Goal: Navigation & Orientation: Find specific page/section

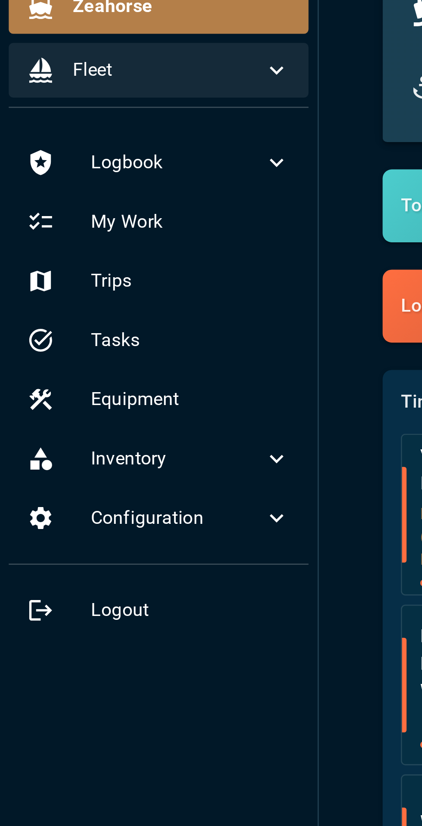
click at [97, 63] on span "Fleet" at bounding box center [64, 66] width 72 height 10
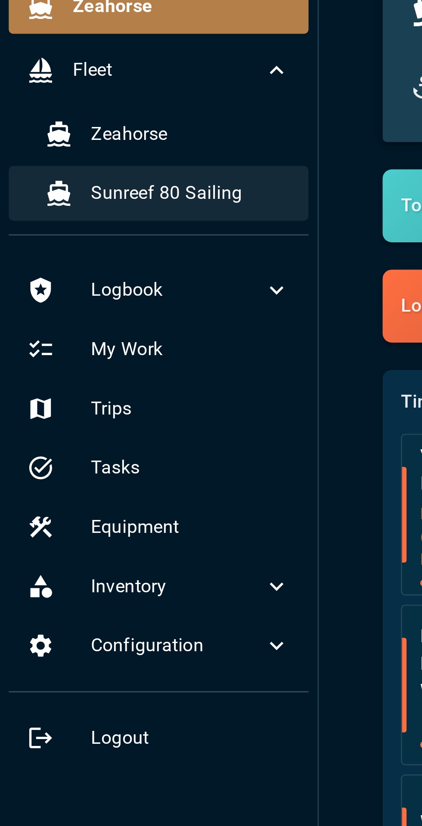
click at [73, 112] on span "Sunreef 80 Sailing" at bounding box center [71, 112] width 75 height 10
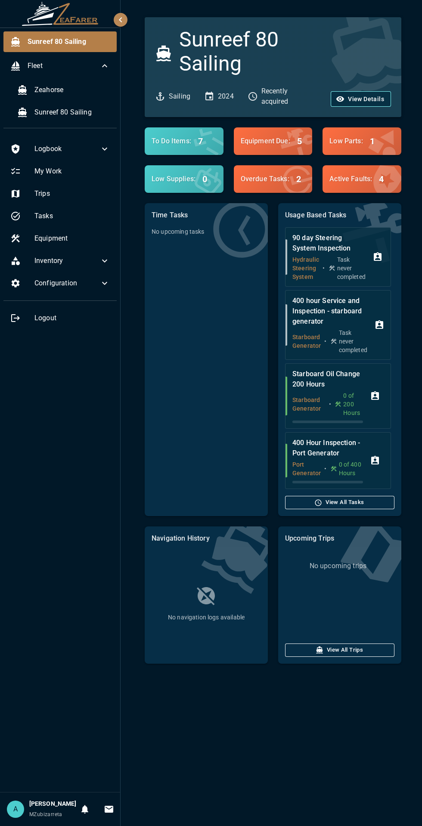
click at [365, 98] on button "View Details" at bounding box center [361, 99] width 60 height 16
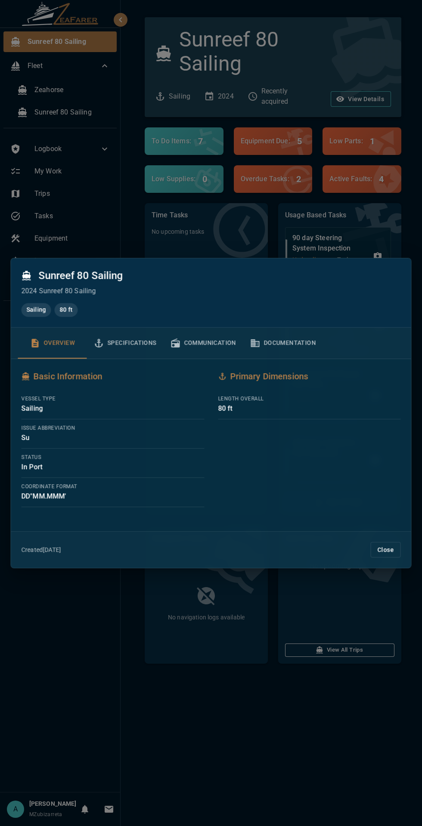
click at [103, 344] on icon "button" at bounding box center [99, 343] width 10 height 10
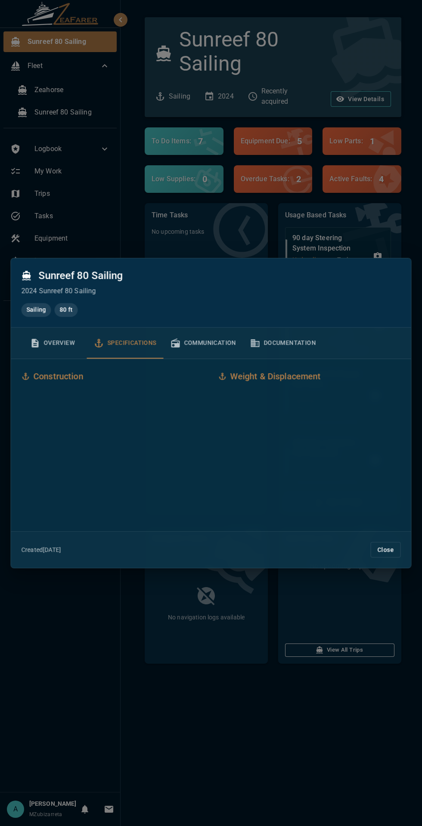
click at [191, 346] on button "Communication" at bounding box center [203, 343] width 80 height 31
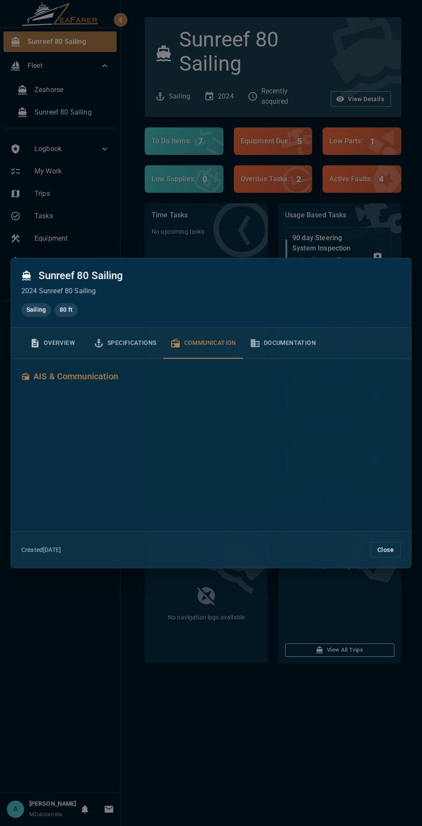
click at [283, 333] on button "Documentation" at bounding box center [283, 343] width 80 height 31
click at [396, 547] on button "Close" at bounding box center [386, 550] width 30 height 16
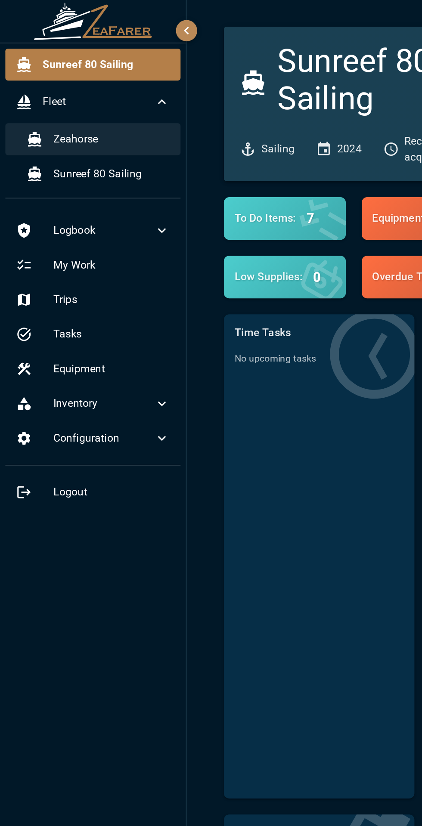
click at [14, 89] on div "Zeahorse" at bounding box center [63, 90] width 106 height 21
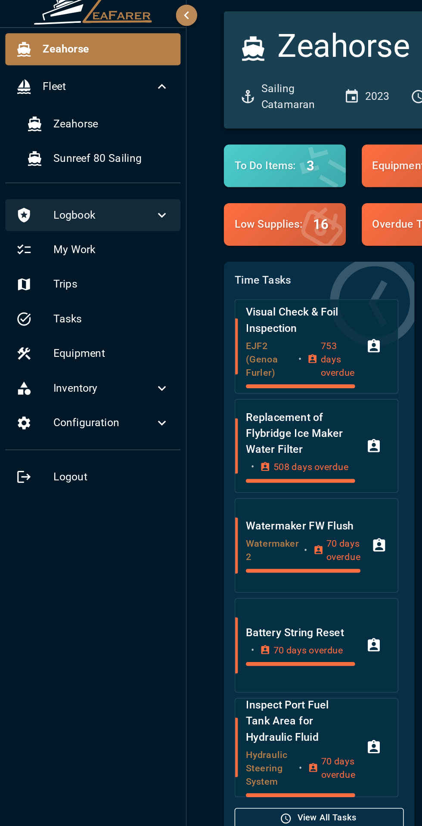
click at [56, 153] on span "Logbook" at bounding box center [66, 149] width 65 height 10
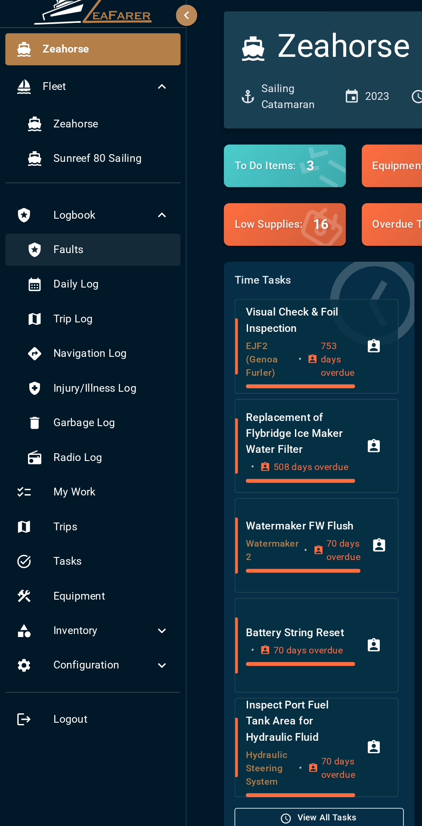
click at [43, 173] on span "Faults" at bounding box center [71, 171] width 75 height 10
